Goal: Transaction & Acquisition: Download file/media

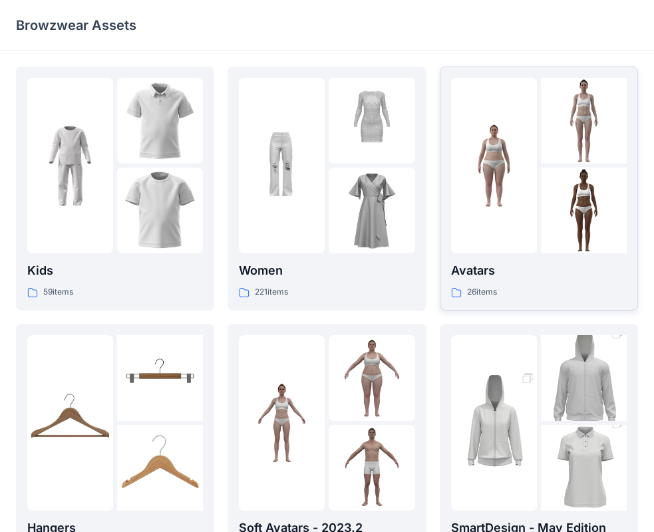
click at [519, 273] on p "Avatars" at bounding box center [539, 271] width 176 height 19
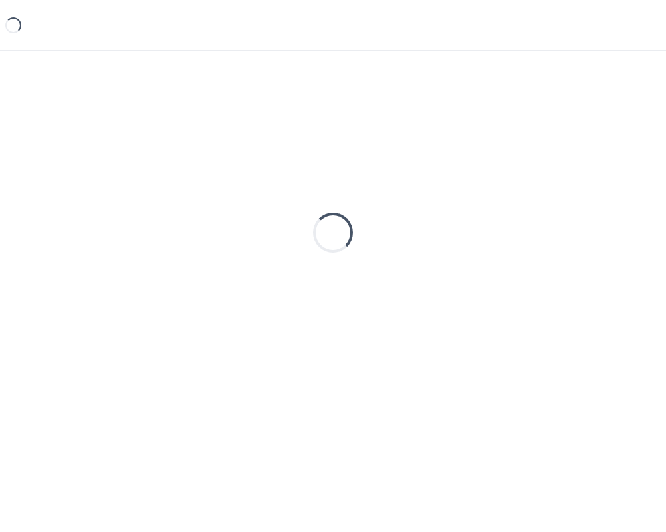
click at [519, 273] on div "Loading..." at bounding box center [333, 233] width 634 height 333
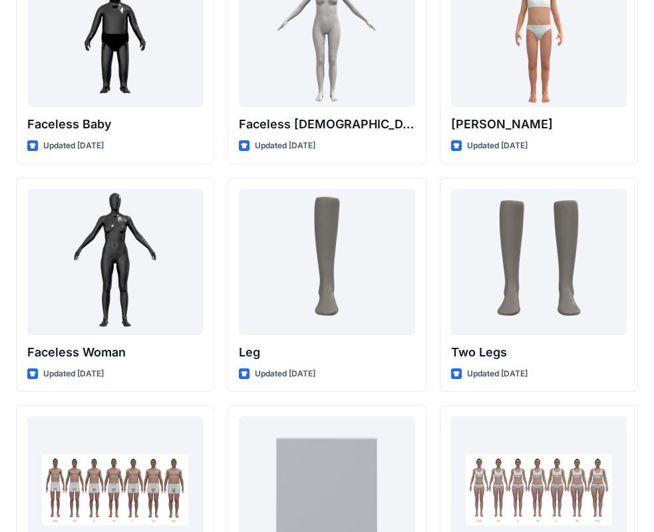
scroll to position [990, 0]
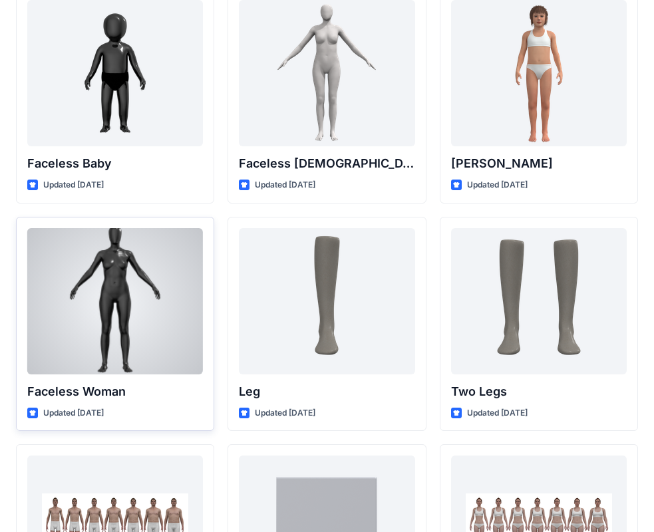
click at [117, 317] on div at bounding box center [115, 301] width 176 height 146
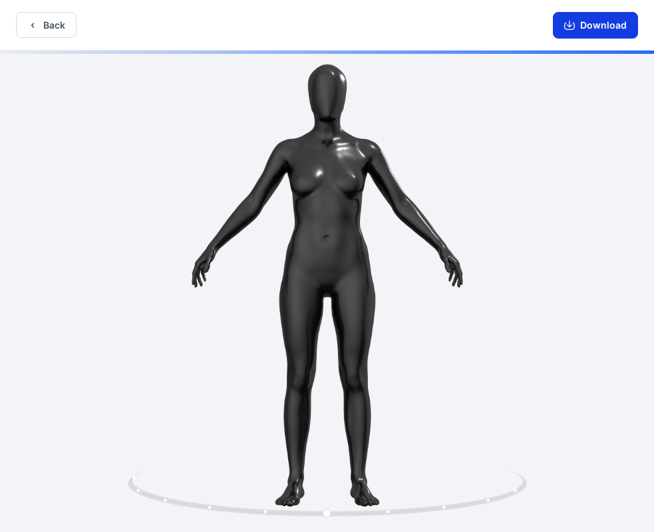
click at [588, 24] on button "Download" at bounding box center [595, 25] width 85 height 27
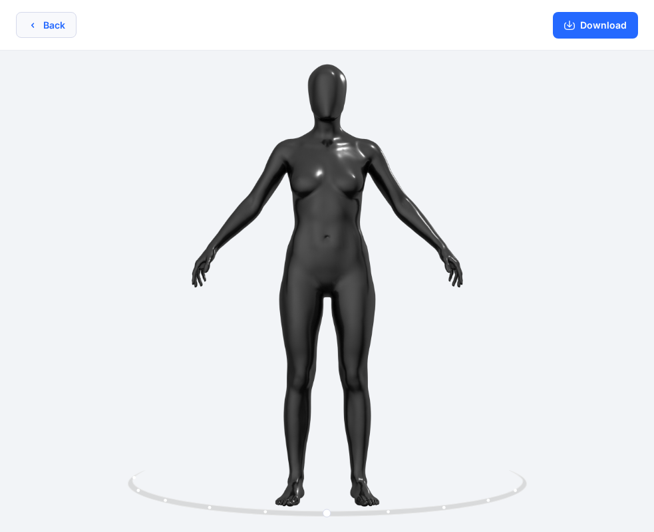
click at [53, 15] on button "Back" at bounding box center [46, 25] width 61 height 26
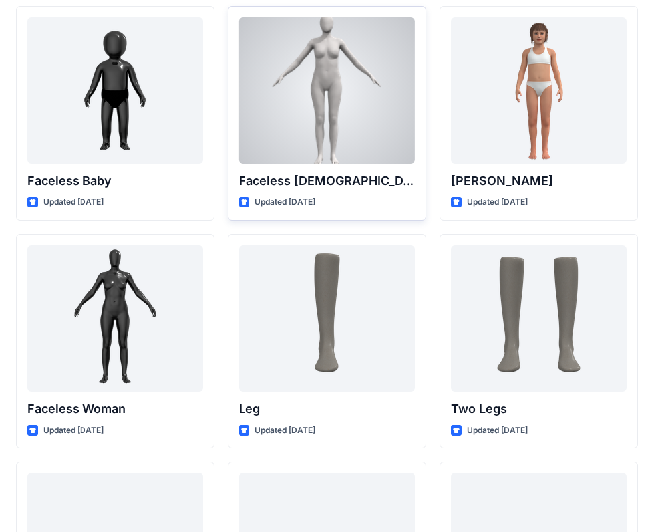
scroll to position [1065, 0]
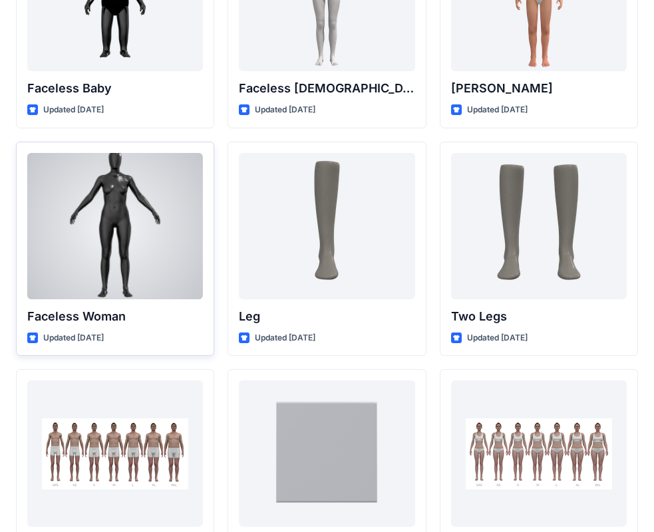
click at [77, 236] on div at bounding box center [115, 226] width 176 height 146
